Goal: Obtain resource: Download file/media

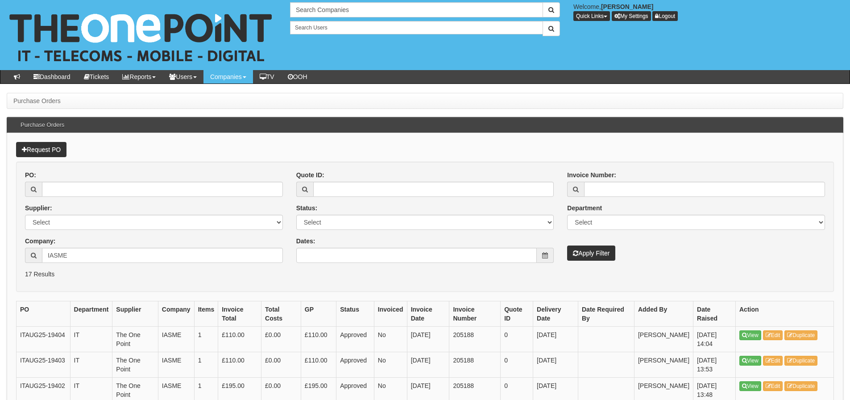
scroll to position [112, 0]
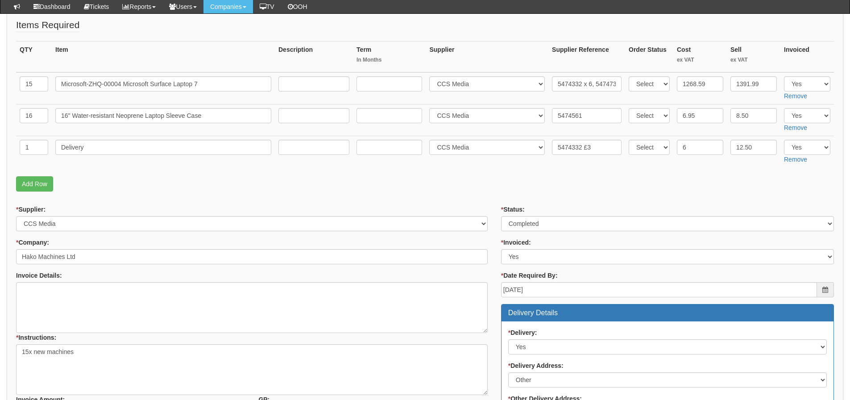
scroll to position [89, 0]
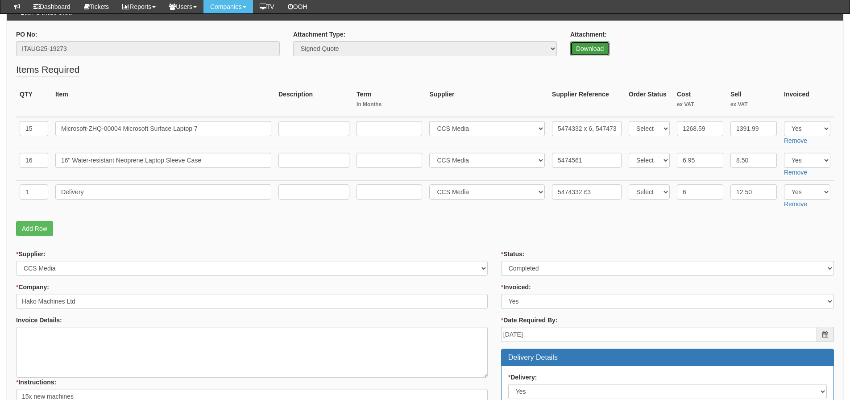
click at [576, 45] on link "Download" at bounding box center [589, 48] width 39 height 15
